Goal: Task Accomplishment & Management: Manage account settings

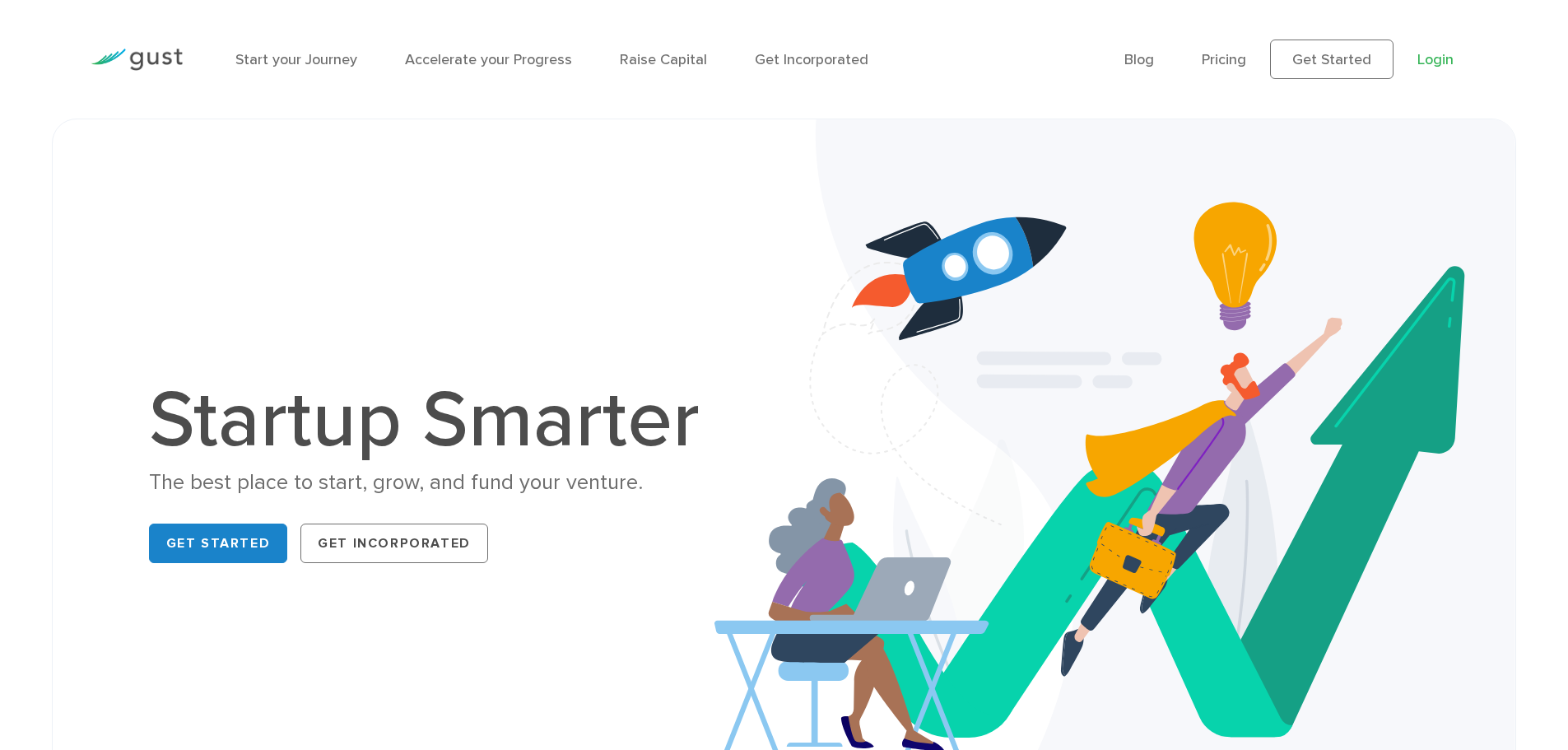
click at [1452, 58] on link "Login" at bounding box center [1435, 59] width 37 height 17
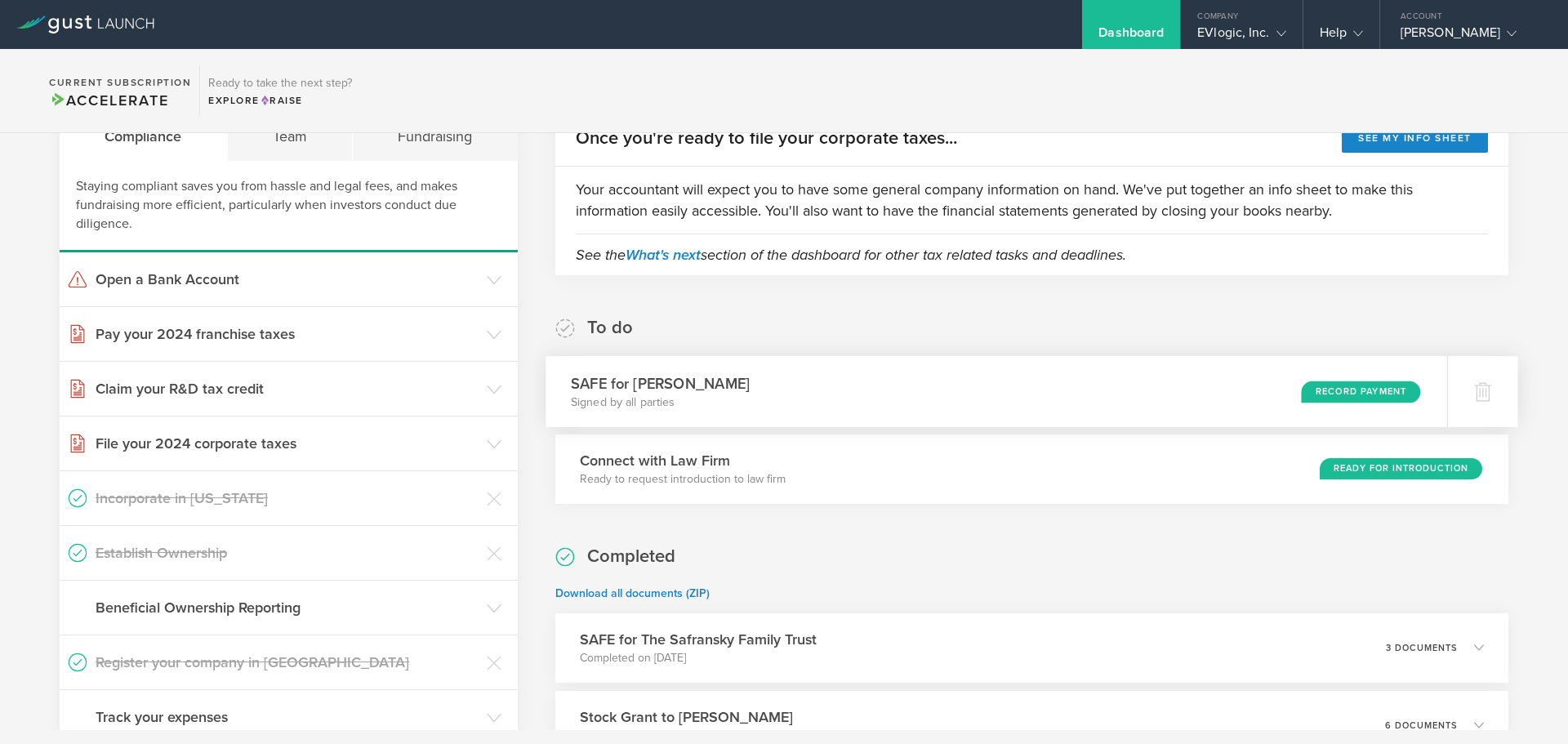
scroll to position [82, 0]
click at [586, 416] on div "SAFE for Raynareo Cruz Signed by all parties Record Payment" at bounding box center [997, 392] width 902 height 71
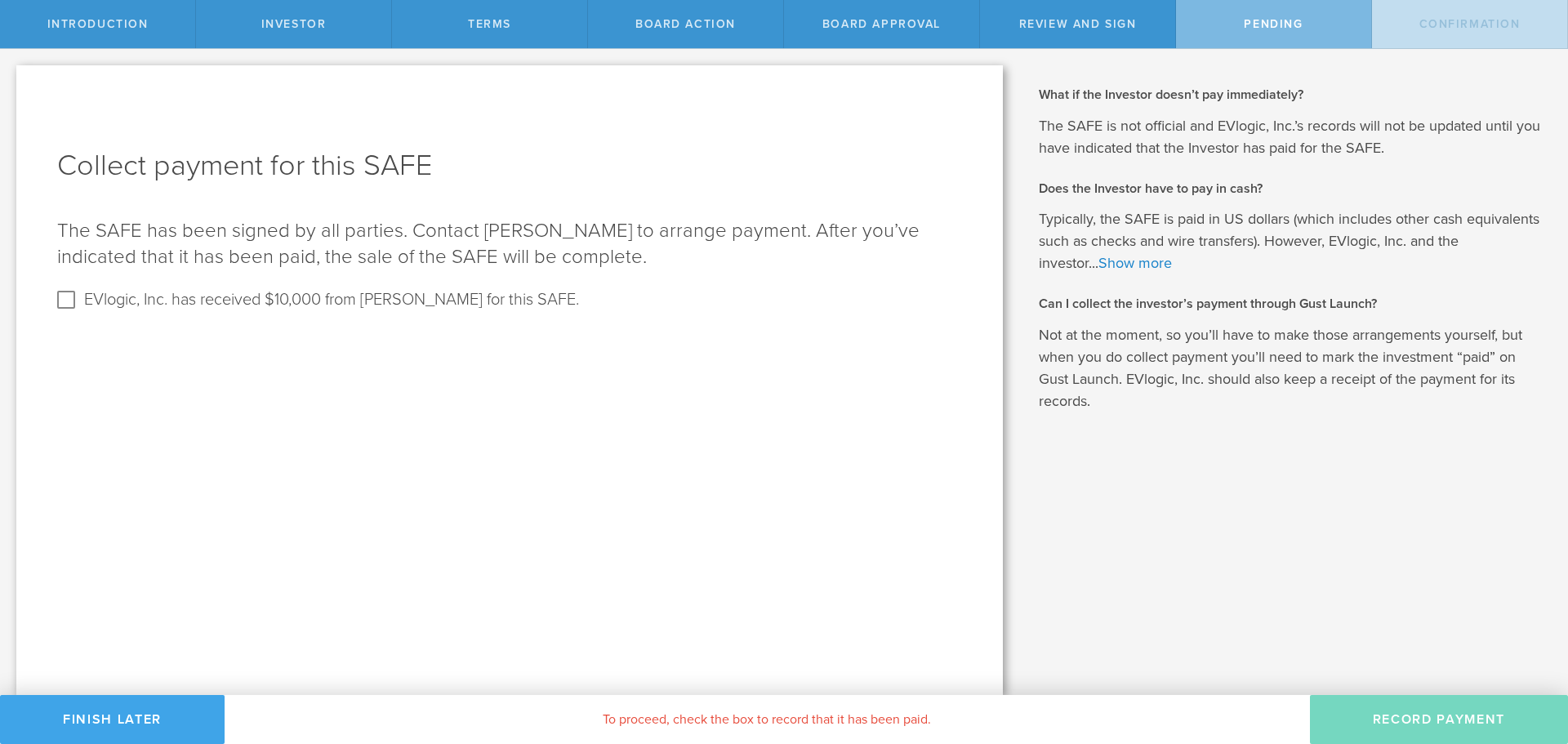
click at [123, 713] on button "Finish Later" at bounding box center [113, 719] width 225 height 49
